Goal: Task Accomplishment & Management: Complete application form

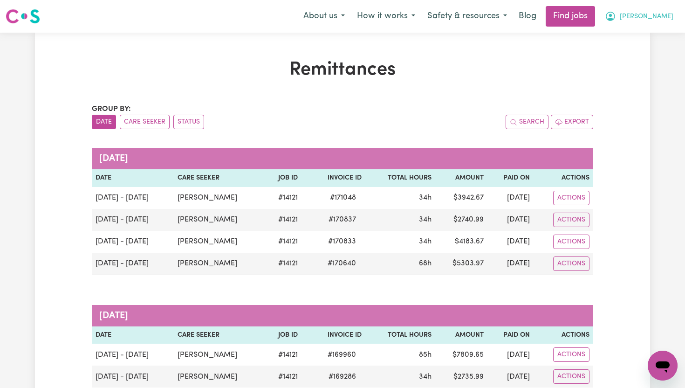
click at [660, 17] on button "[PERSON_NAME]" at bounding box center [639, 17] width 81 height 20
click at [632, 49] on link "My Dashboard" at bounding box center [642, 54] width 74 height 18
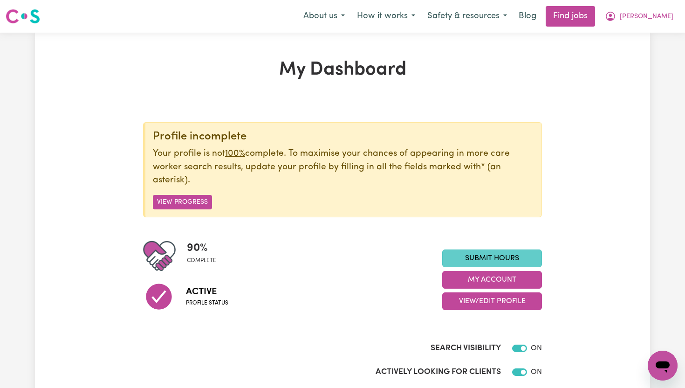
click at [486, 252] on link "Submit Hours" at bounding box center [492, 258] width 100 height 18
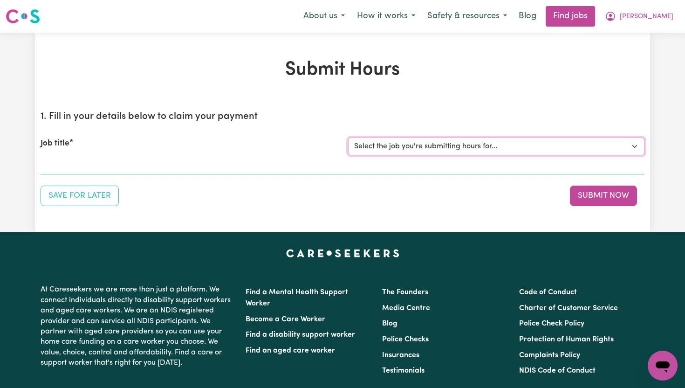
click at [633, 148] on select "Select the job you're submitting hours for... [William Sorrell] Support Worker …" at bounding box center [496, 146] width 296 height 18
select select "14121"
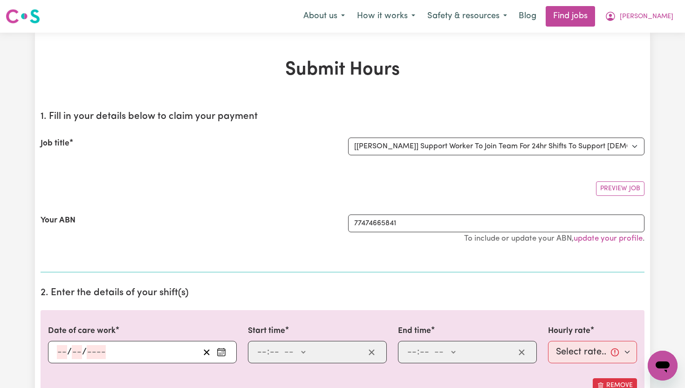
click at [220, 351] on icon "Enter the date of care work" at bounding box center [221, 351] width 9 height 9
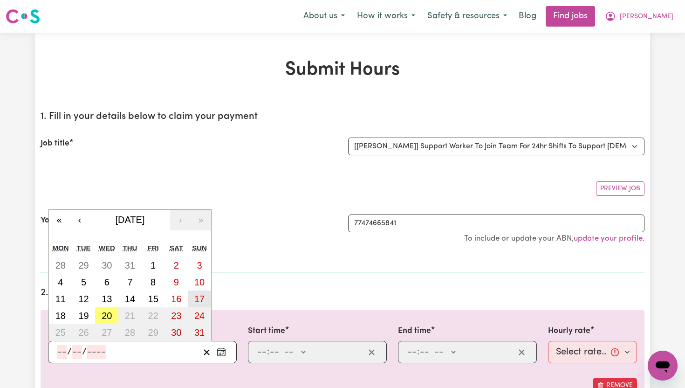
click at [198, 302] on abbr "17" at bounding box center [199, 298] width 10 height 10
type input "2025-08-17"
type input "17"
type input "8"
type input "2025"
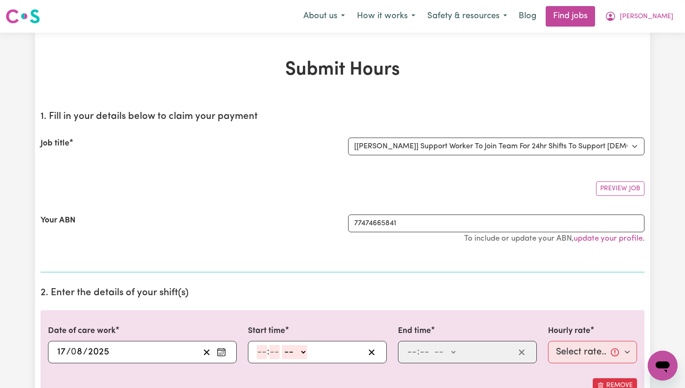
click at [304, 353] on select "-- AM PM" at bounding box center [294, 352] width 25 height 14
click at [261, 353] on input "number" at bounding box center [262, 352] width 10 height 14
type input "6"
type input "00"
click at [305, 354] on select "-- AM PM" at bounding box center [292, 352] width 25 height 14
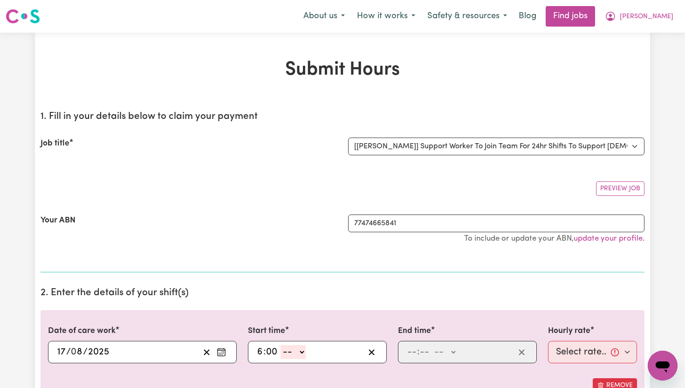
select select "am"
type input "06:00"
type input "0"
click at [423, 349] on input "number" at bounding box center [424, 352] width 10 height 14
click at [414, 351] on input "number" at bounding box center [412, 352] width 10 height 14
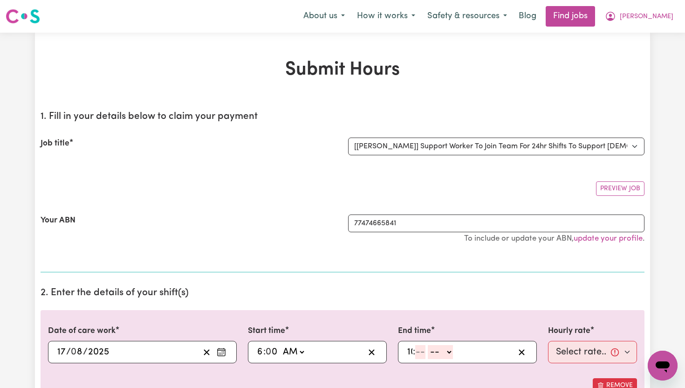
type input "10"
type input "00"
click at [457, 349] on select "-- AM PM" at bounding box center [446, 352] width 25 height 14
select select "pm"
type input "22:00"
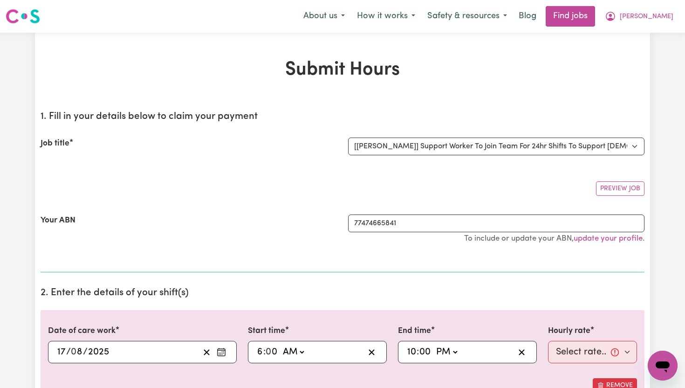
type input "0"
click at [623, 348] on select "Select rate... $65.21 (Weekday) $91.76 (Saturday) $118.32 (Sunday) $144.87 (Pub…" at bounding box center [592, 352] width 89 height 22
select select "118.32-Sunday"
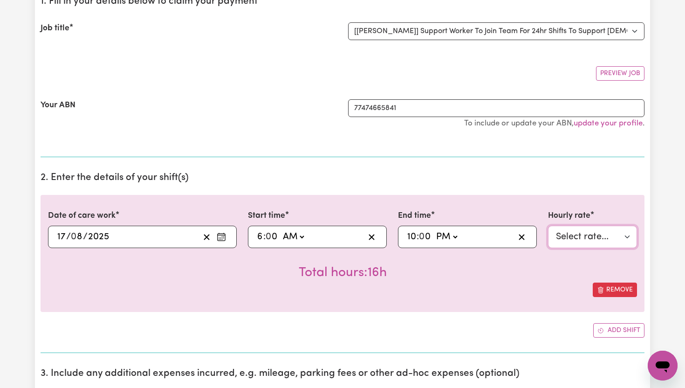
scroll to position [116, 0]
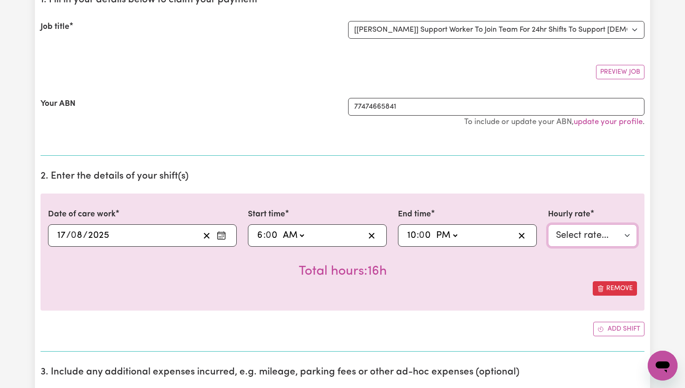
click at [628, 238] on select "Select rate... $65.21 (Weekday) $91.76 (Saturday) $118.32 (Sunday) $144.87 (Pub…" at bounding box center [592, 235] width 89 height 22
click at [613, 286] on button "Remove" at bounding box center [615, 288] width 44 height 14
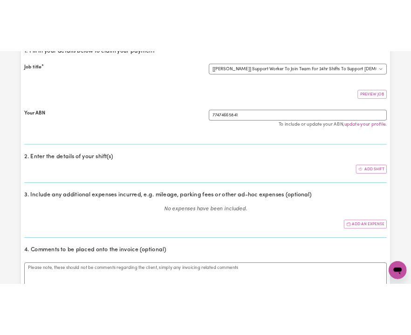
scroll to position [0, 0]
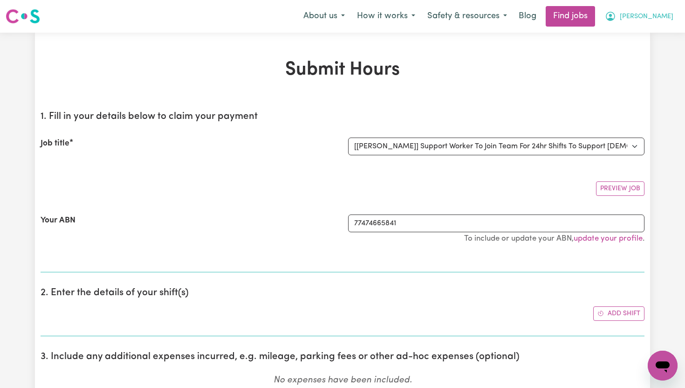
click at [657, 21] on button "[PERSON_NAME]" at bounding box center [639, 17] width 81 height 20
click at [648, 55] on link "My Dashboard" at bounding box center [642, 54] width 74 height 18
